Goal: Find specific page/section: Find specific page/section

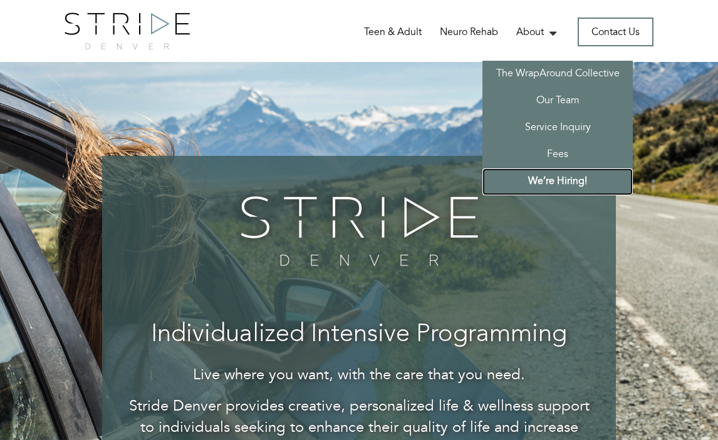
click at [548, 180] on link "We’re Hiring!" at bounding box center [557, 182] width 150 height 27
click at [534, 34] on link "About" at bounding box center [537, 33] width 43 height 16
click at [548, 126] on link "Service Inquiry" at bounding box center [557, 128] width 150 height 27
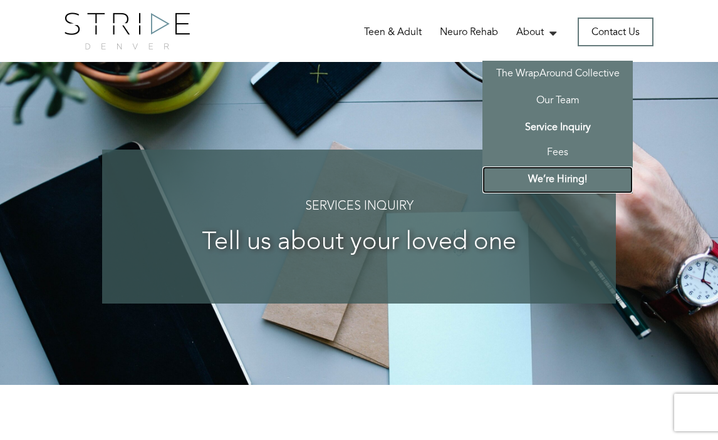
click at [564, 182] on link "We’re Hiring!" at bounding box center [557, 180] width 150 height 27
